Goal: Check status: Check status

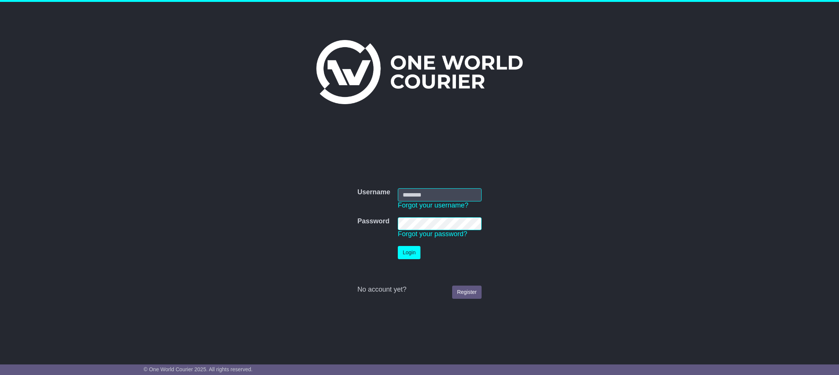
click at [768, 242] on div "Username Username Forgot your username? Password Password Forgot your password?…" at bounding box center [419, 177] width 839 height 351
drag, startPoint x: 79, startPoint y: 152, endPoint x: 71, endPoint y: 152, distance: 8.7
click at [71, 152] on div "Username Username Forgot your username? Password Password Forgot your password?…" at bounding box center [419, 177] width 839 height 351
click at [471, 189] on input "Username" at bounding box center [440, 194] width 84 height 13
click at [0, 375] on nordpass-portal at bounding box center [0, 375] width 0 height 0
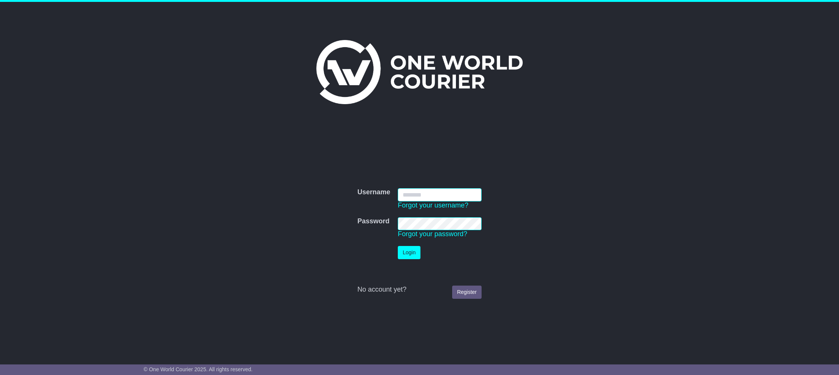
type input "**********"
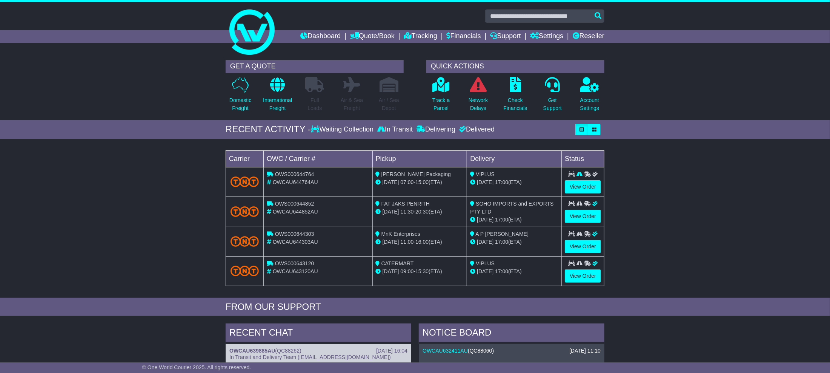
scroll to position [283, 0]
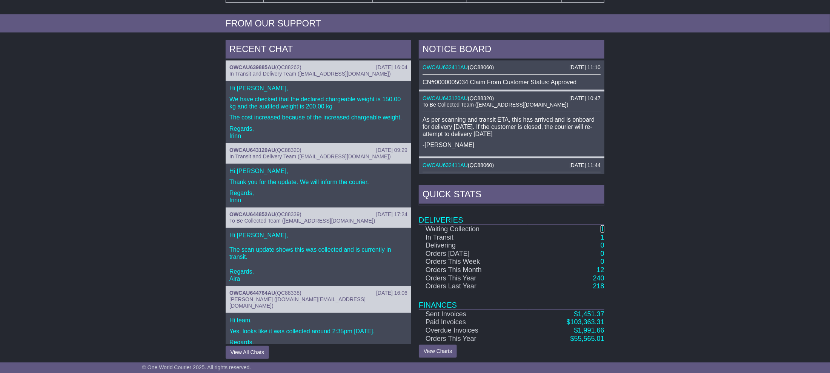
click at [602, 231] on link "1" at bounding box center [603, 229] width 4 height 8
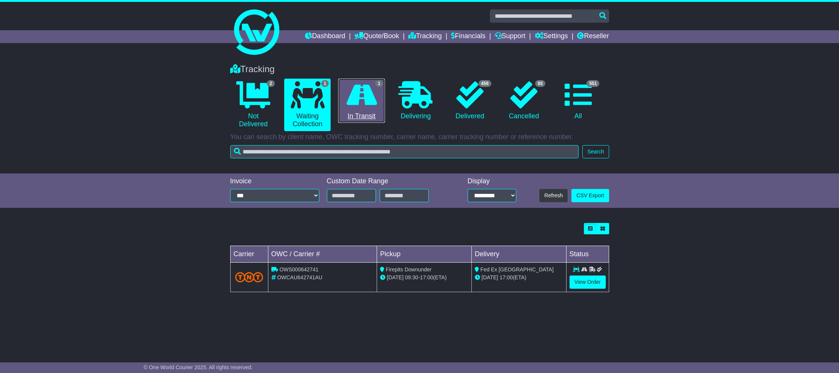
click at [357, 103] on icon at bounding box center [362, 94] width 31 height 27
